Goal: Check status: Check status

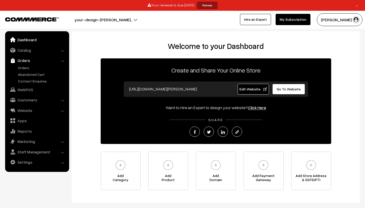
click at [38, 38] on link "Dashboard" at bounding box center [36, 39] width 61 height 9
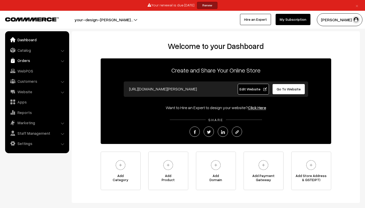
click at [28, 60] on link "Orders" at bounding box center [36, 60] width 61 height 9
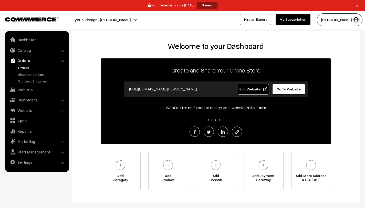
click at [30, 68] on link "Orders" at bounding box center [42, 67] width 51 height 5
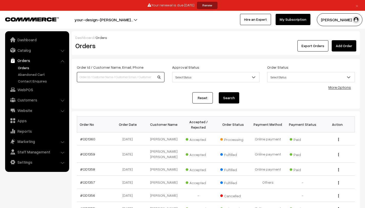
click at [128, 77] on input at bounding box center [121, 77] width 88 height 10
paste input "OD0851"
type input "OD0851"
click at [229, 96] on button "Search" at bounding box center [229, 97] width 20 height 11
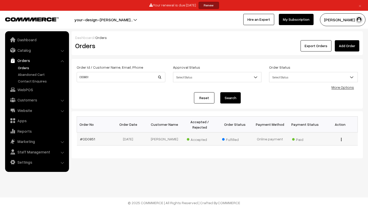
click at [341, 141] on button "button" at bounding box center [341, 139] width 1 height 4
click at [321, 143] on link "View" at bounding box center [318, 140] width 43 height 11
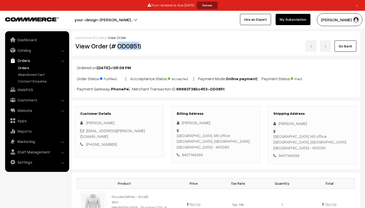
drag, startPoint x: 117, startPoint y: 47, endPoint x: 138, endPoint y: 47, distance: 21.0
click at [138, 47] on h2 "View Order (# OD0851)" at bounding box center [119, 46] width 89 height 8
copy h2 "OD0851"
copy link "[PHONE_NUMBER]"
